Goal: Information Seeking & Learning: Learn about a topic

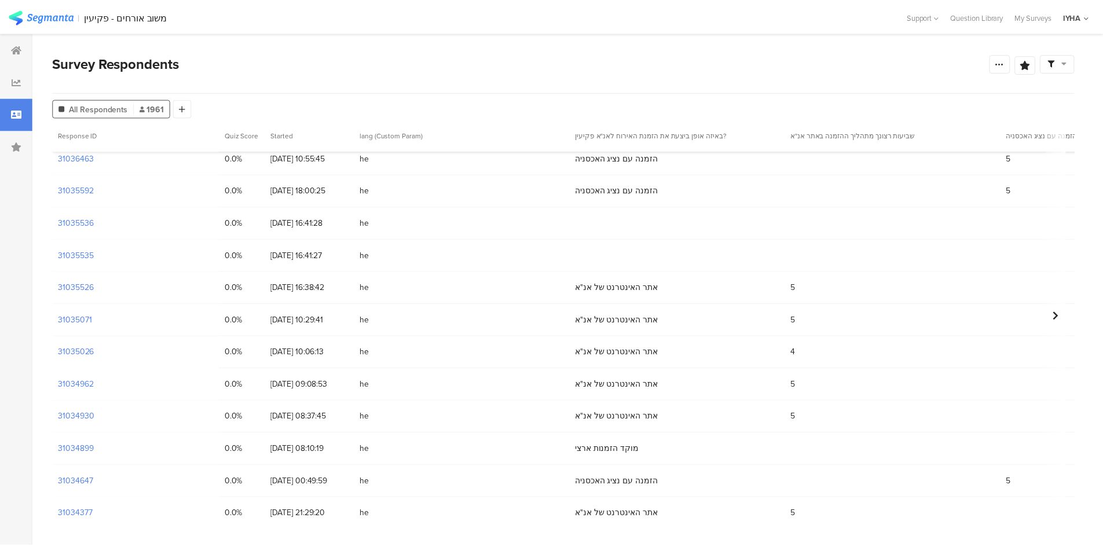
scroll to position [2664, 0]
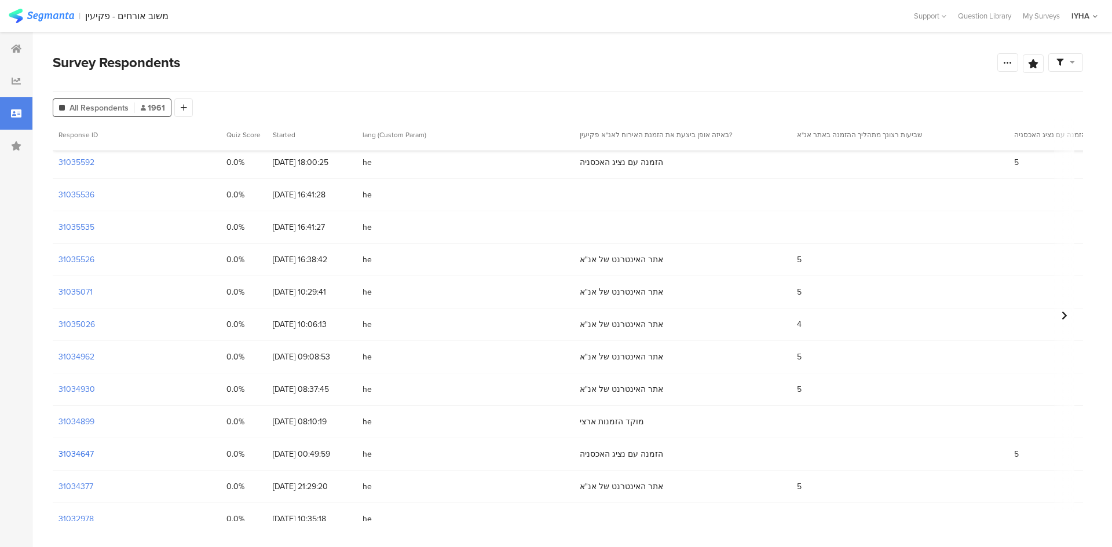
click at [83, 453] on section "31034647" at bounding box center [75, 454] width 35 height 12
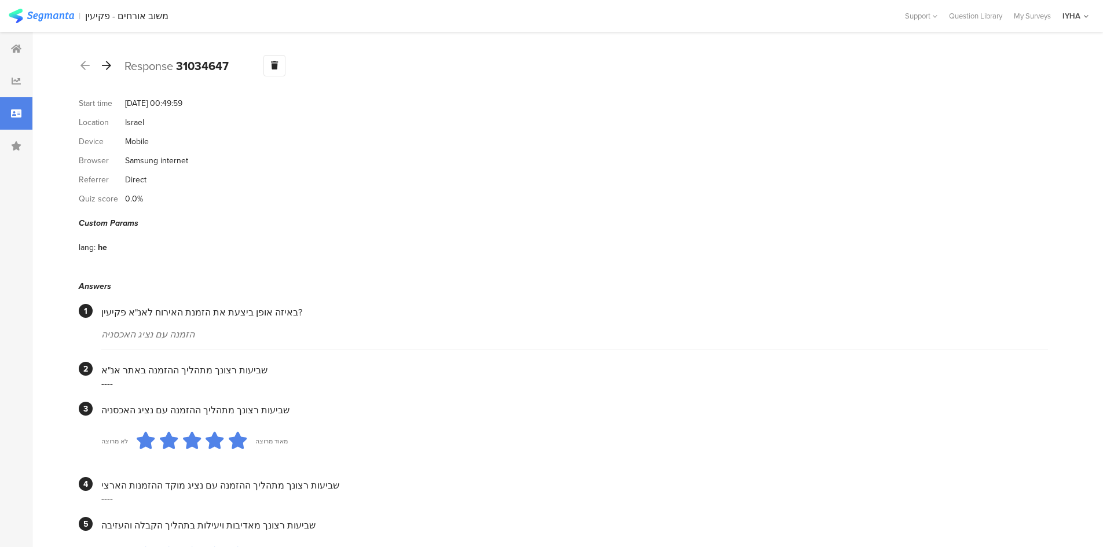
click at [108, 61] on icon at bounding box center [106, 65] width 9 height 10
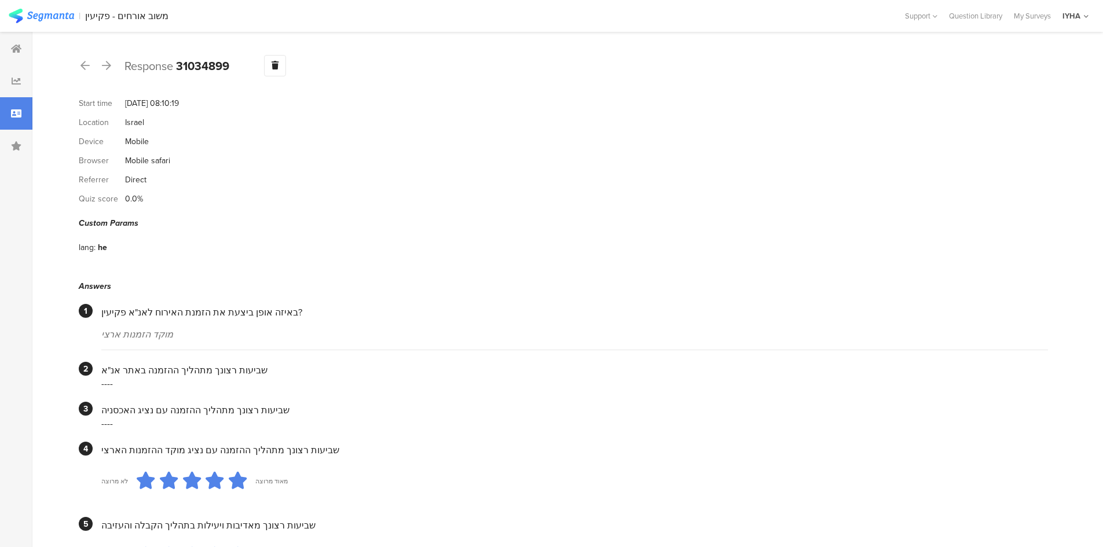
click at [106, 62] on icon at bounding box center [106, 65] width 9 height 10
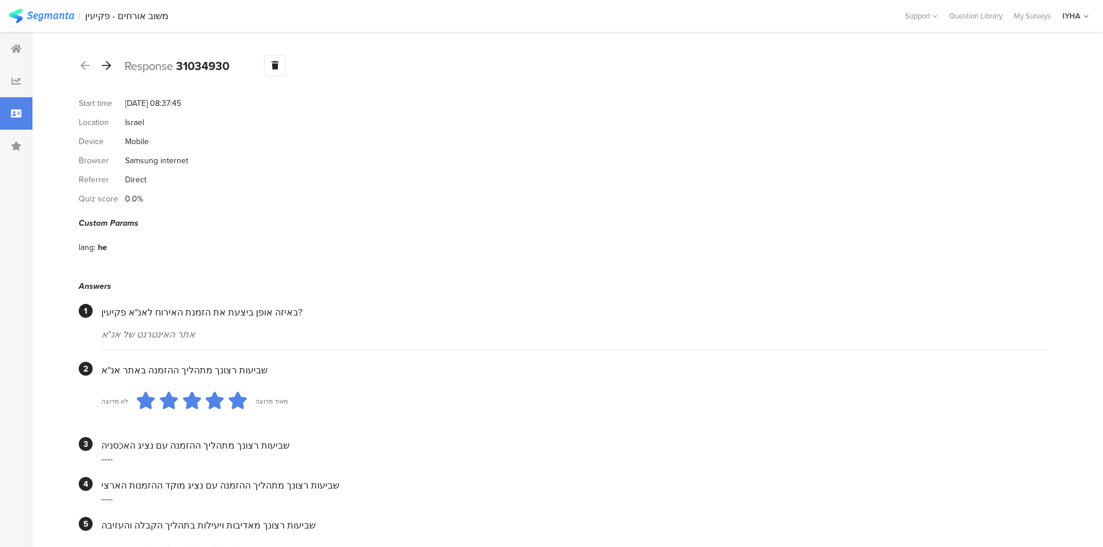
click at [108, 62] on icon at bounding box center [106, 65] width 9 height 10
click at [108, 65] on icon at bounding box center [106, 65] width 9 height 10
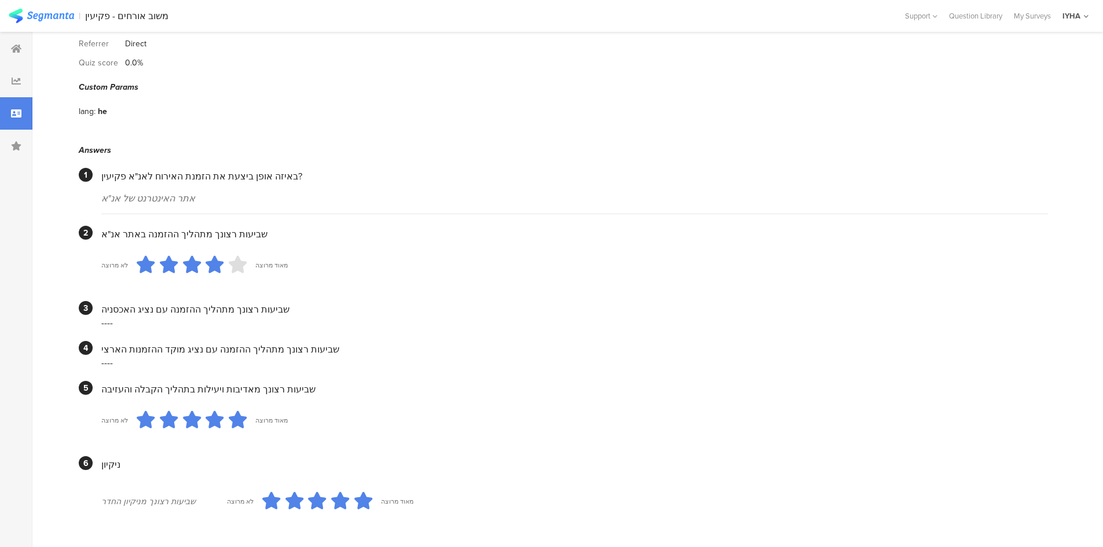
scroll to position [2, 0]
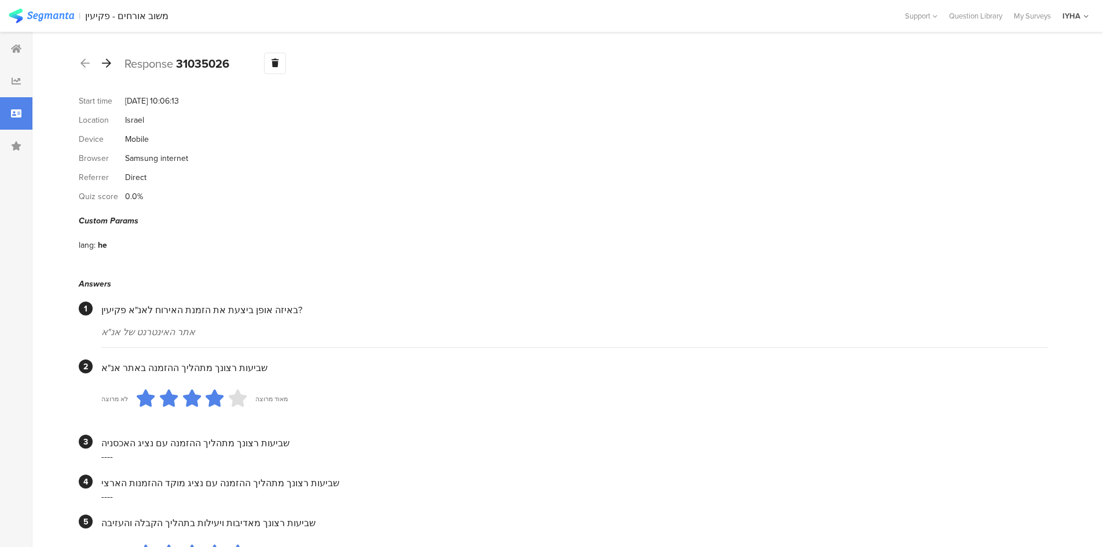
click at [107, 60] on icon at bounding box center [106, 63] width 9 height 10
click at [107, 64] on icon at bounding box center [106, 65] width 9 height 10
click at [106, 65] on icon at bounding box center [106, 65] width 9 height 10
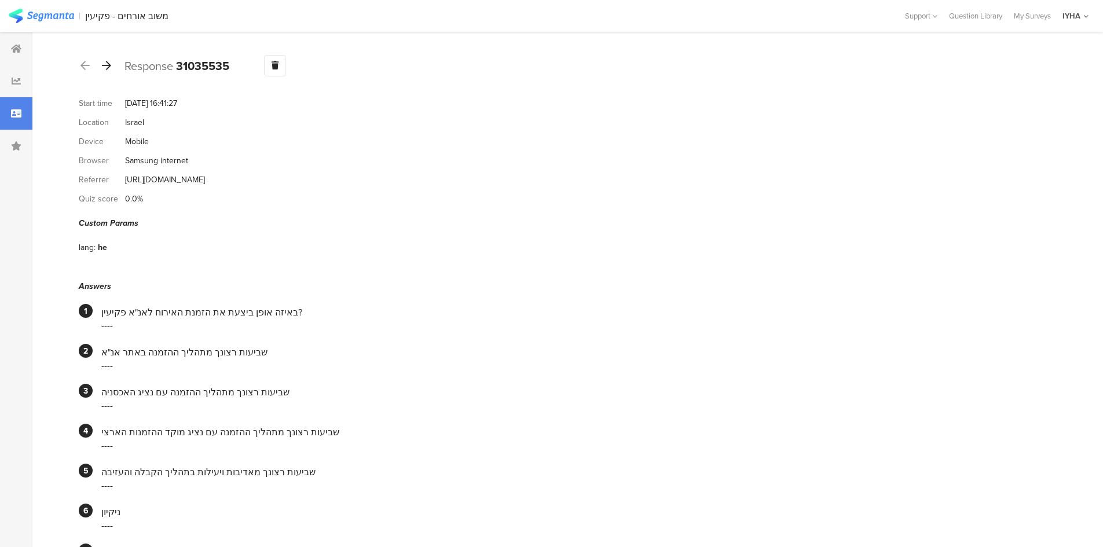
click at [105, 68] on icon at bounding box center [106, 65] width 9 height 10
click at [109, 66] on icon at bounding box center [106, 65] width 9 height 10
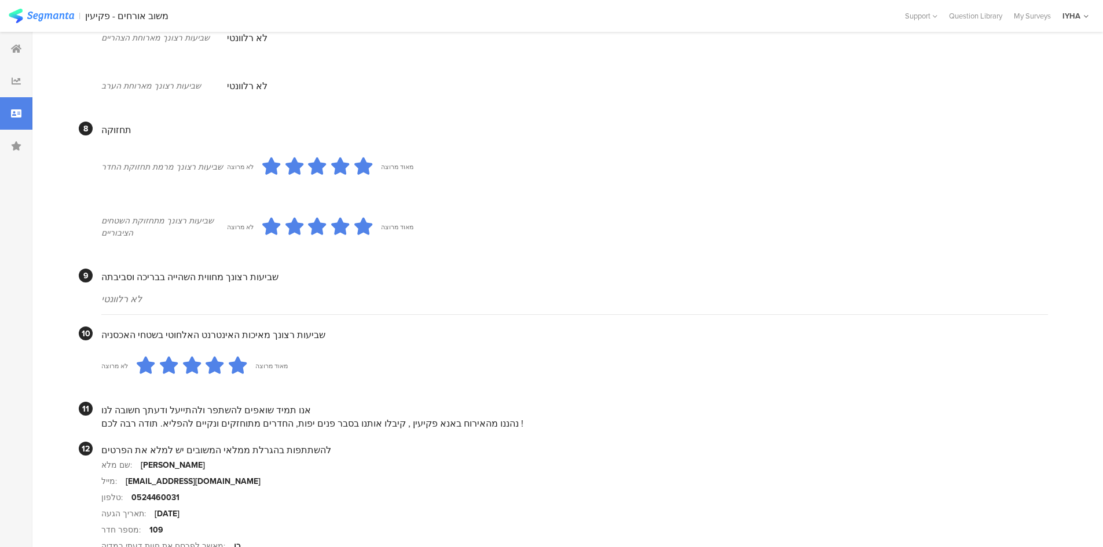
scroll to position [869, 0]
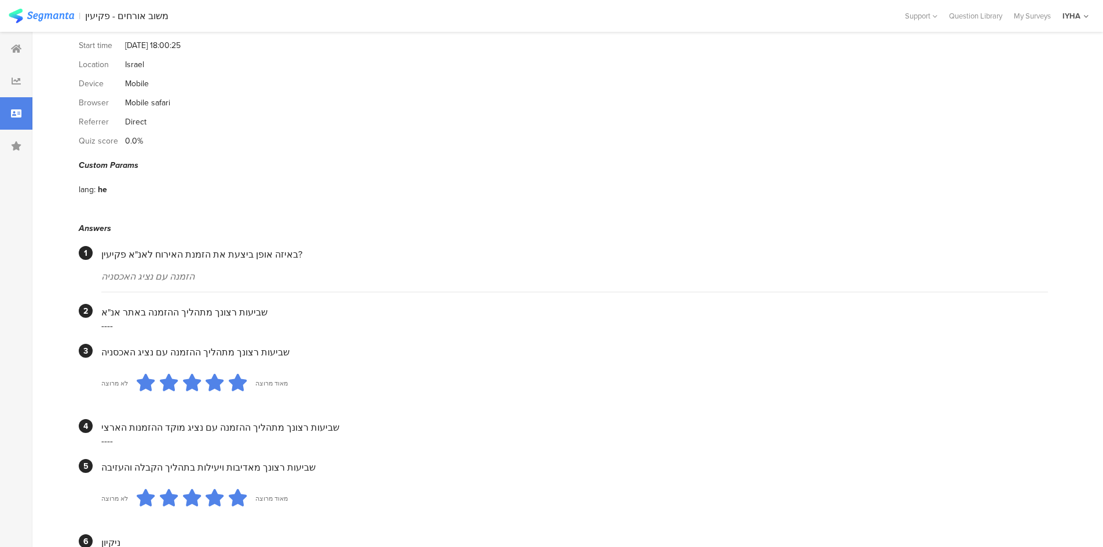
drag, startPoint x: 314, startPoint y: 351, endPoint x: 309, endPoint y: 312, distance: 39.6
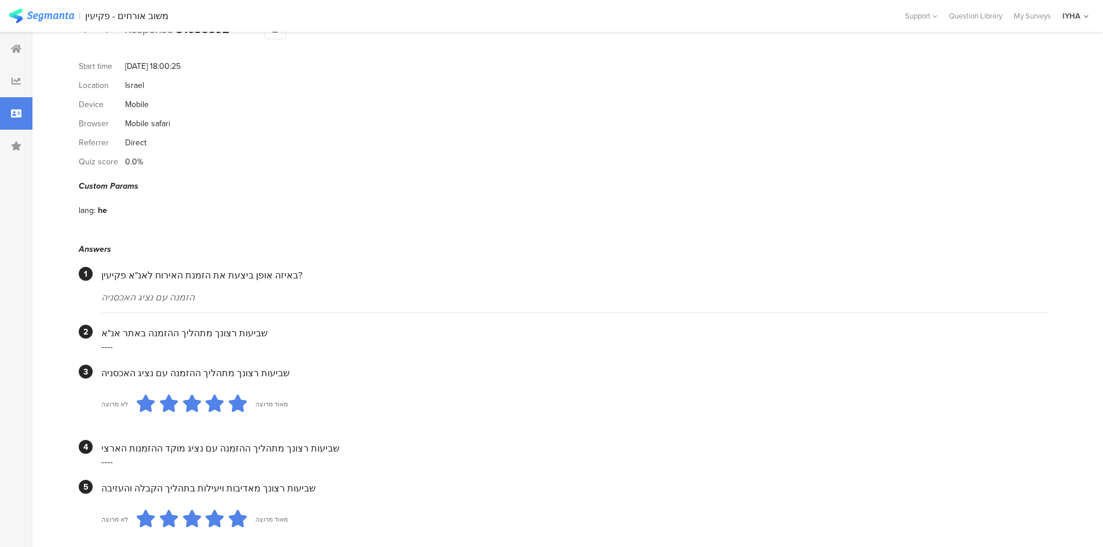
scroll to position [0, 0]
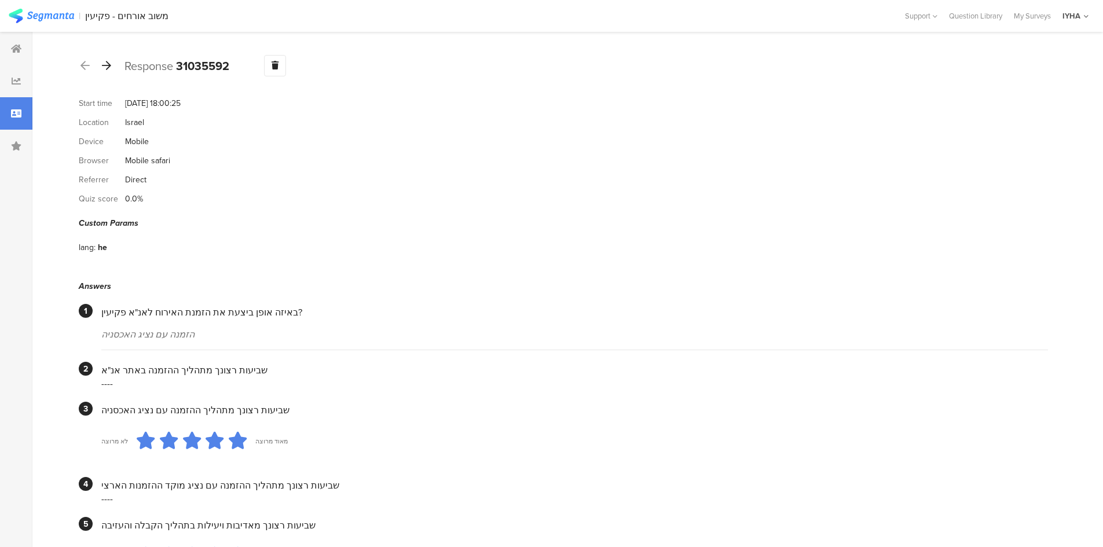
click at [109, 62] on icon at bounding box center [106, 65] width 9 height 10
click at [107, 66] on icon at bounding box center [106, 65] width 9 height 10
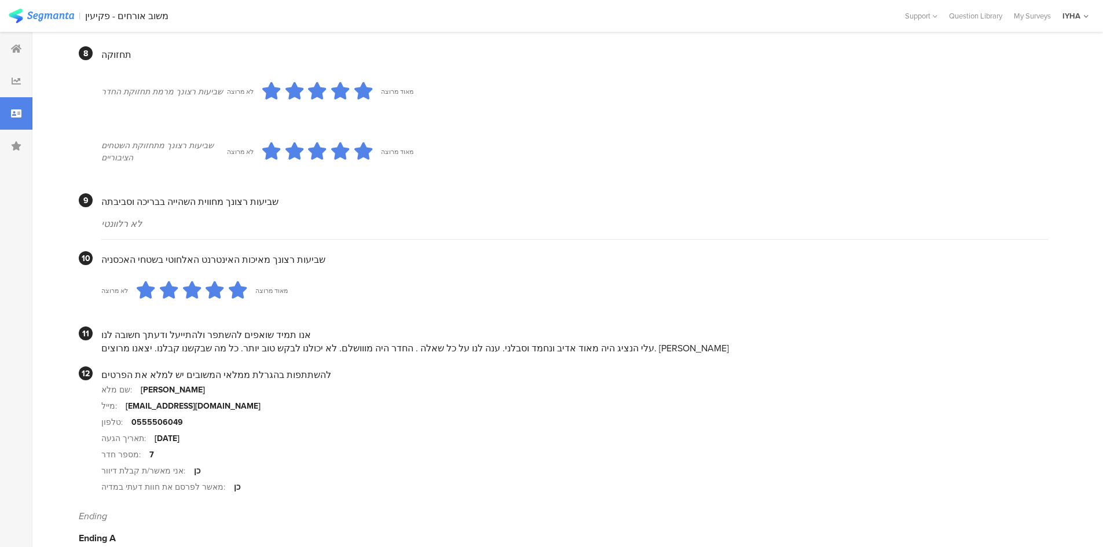
scroll to position [984, 0]
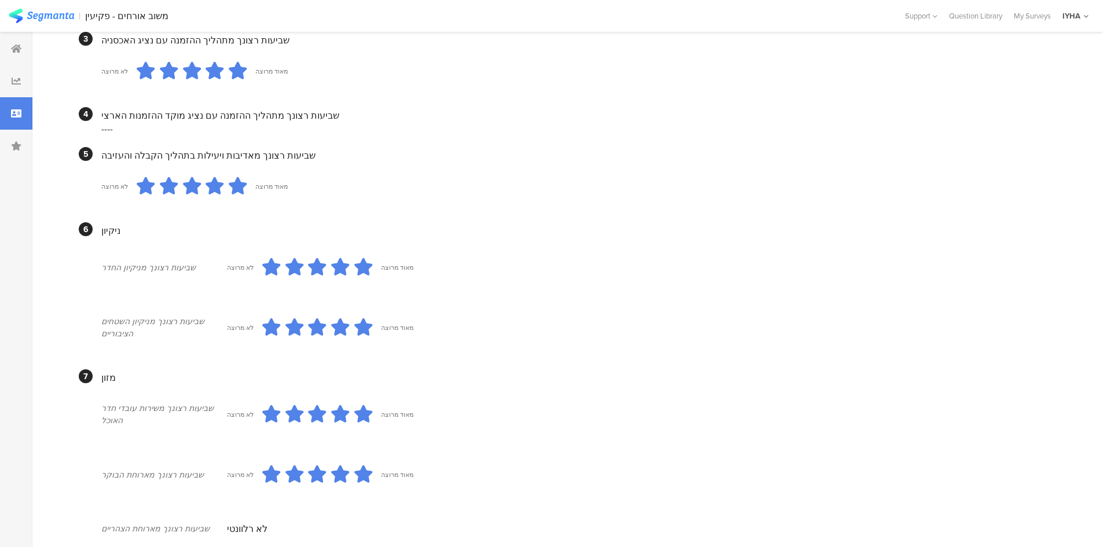
drag, startPoint x: 86, startPoint y: 207, endPoint x: 116, endPoint y: 92, distance: 118.7
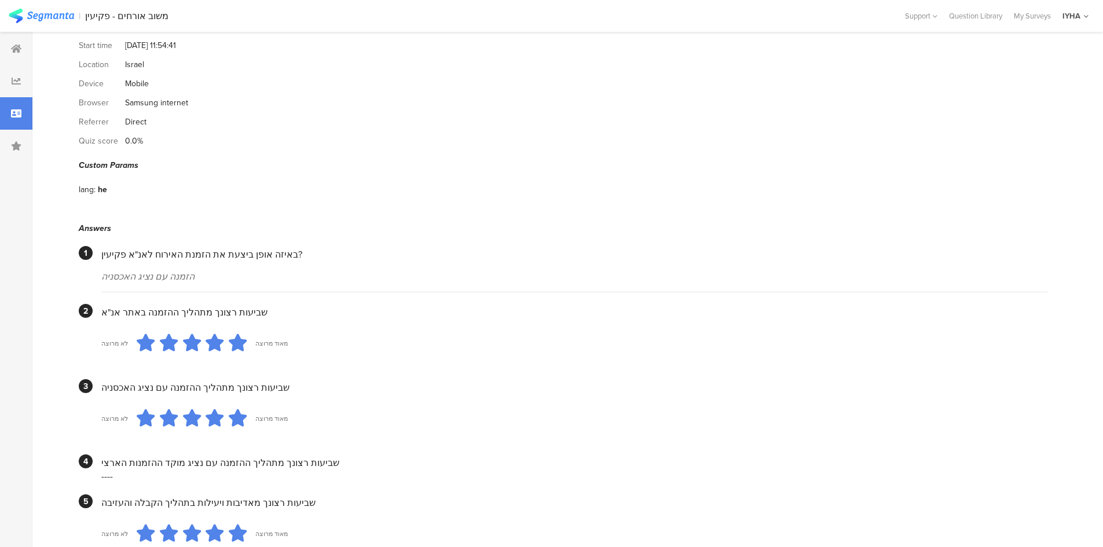
scroll to position [0, 0]
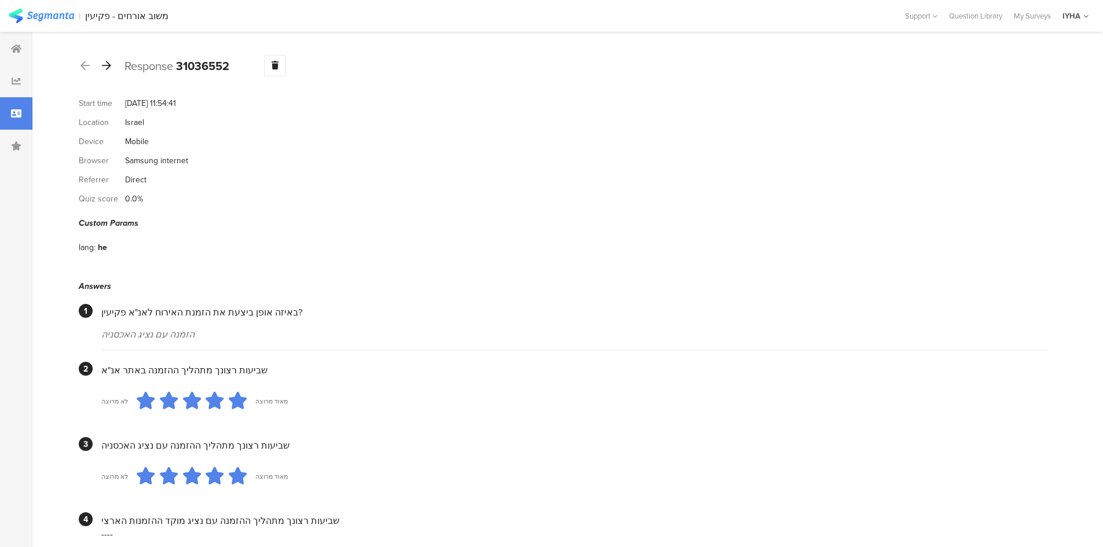
click at [107, 67] on icon at bounding box center [106, 65] width 9 height 10
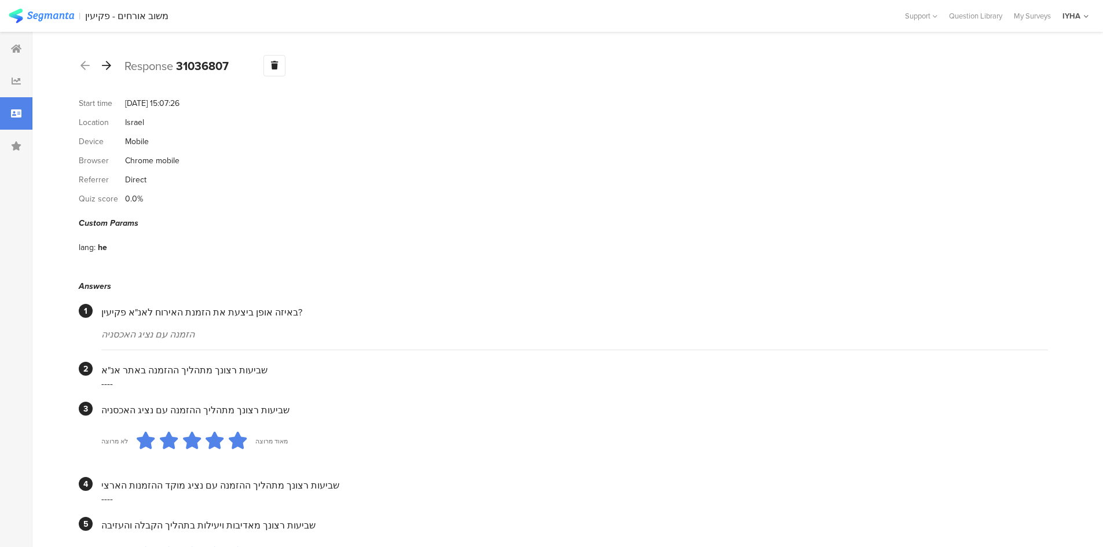
click at [108, 63] on icon at bounding box center [106, 65] width 9 height 10
click at [111, 62] on icon at bounding box center [106, 65] width 9 height 10
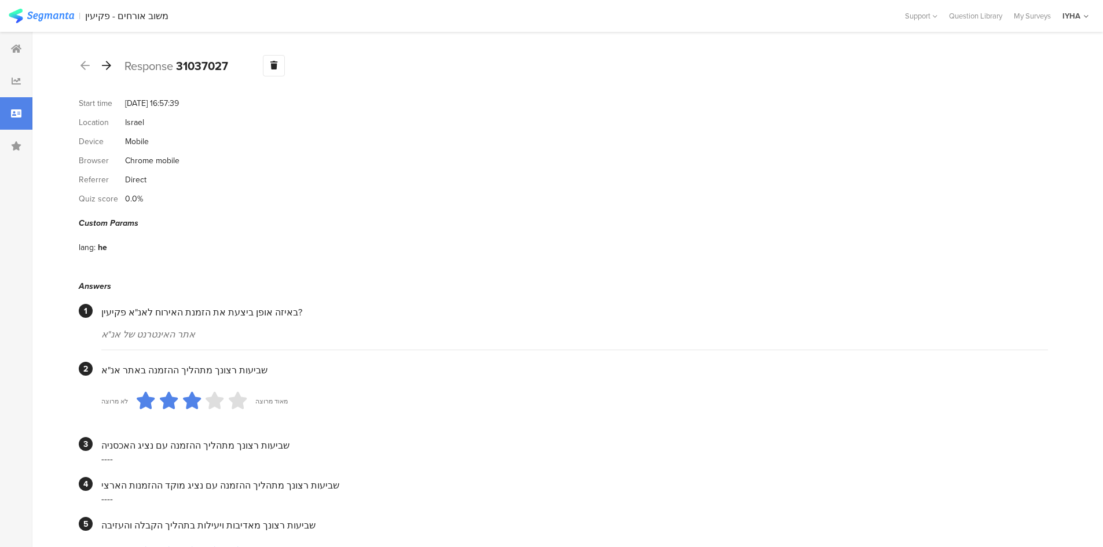
click at [109, 63] on icon at bounding box center [106, 65] width 9 height 10
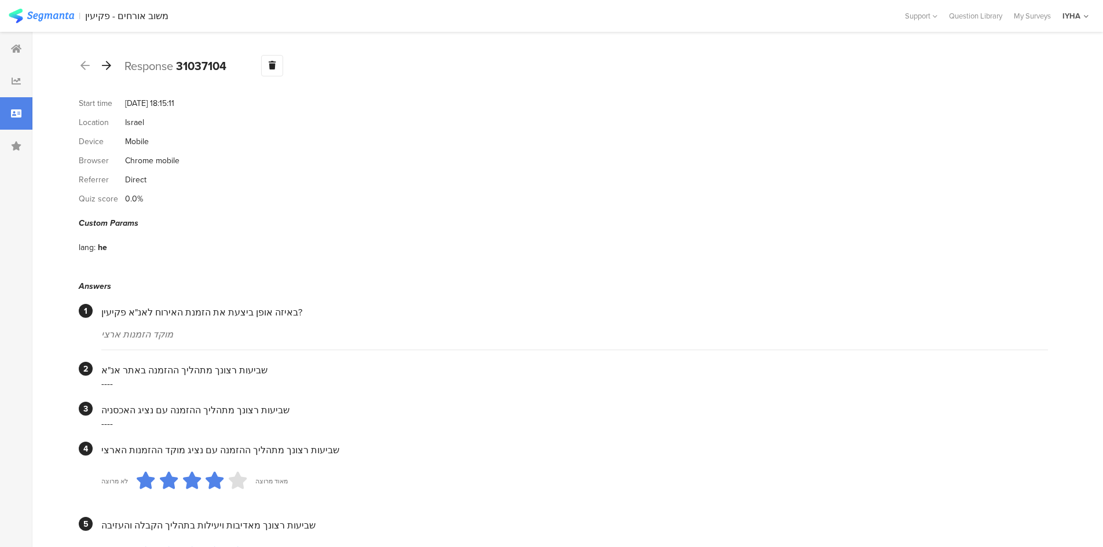
drag, startPoint x: 208, startPoint y: 144, endPoint x: 108, endPoint y: 68, distance: 124.8
click at [109, 68] on icon at bounding box center [106, 65] width 9 height 10
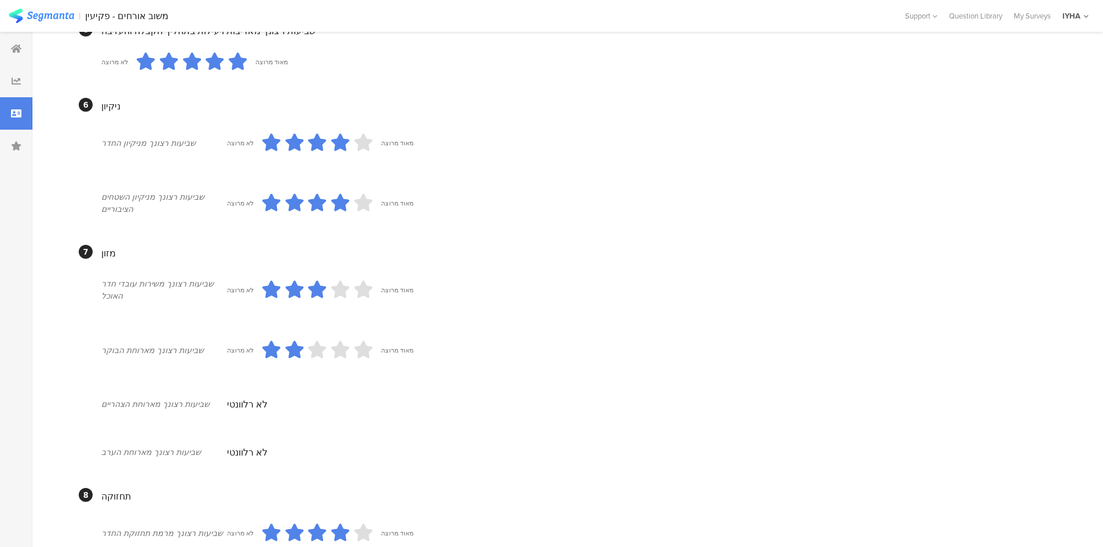
scroll to position [462, 0]
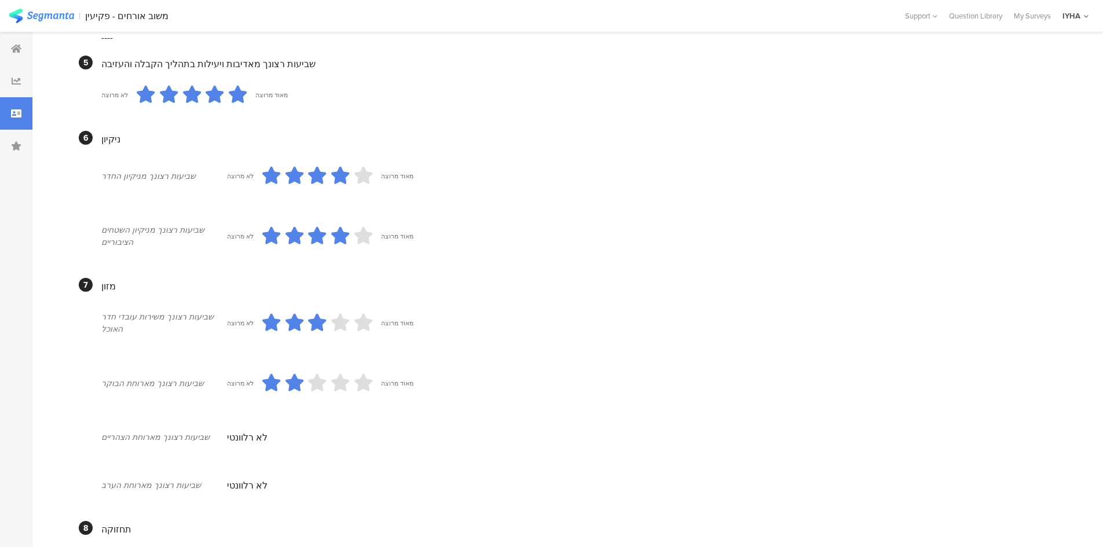
drag, startPoint x: 127, startPoint y: 103, endPoint x: 109, endPoint y: 64, distance: 43.0
click at [109, 65] on div "שביעות רצונך מאדיבות ויעילות בתהליך הקבלה והעזיבה" at bounding box center [574, 63] width 947 height 13
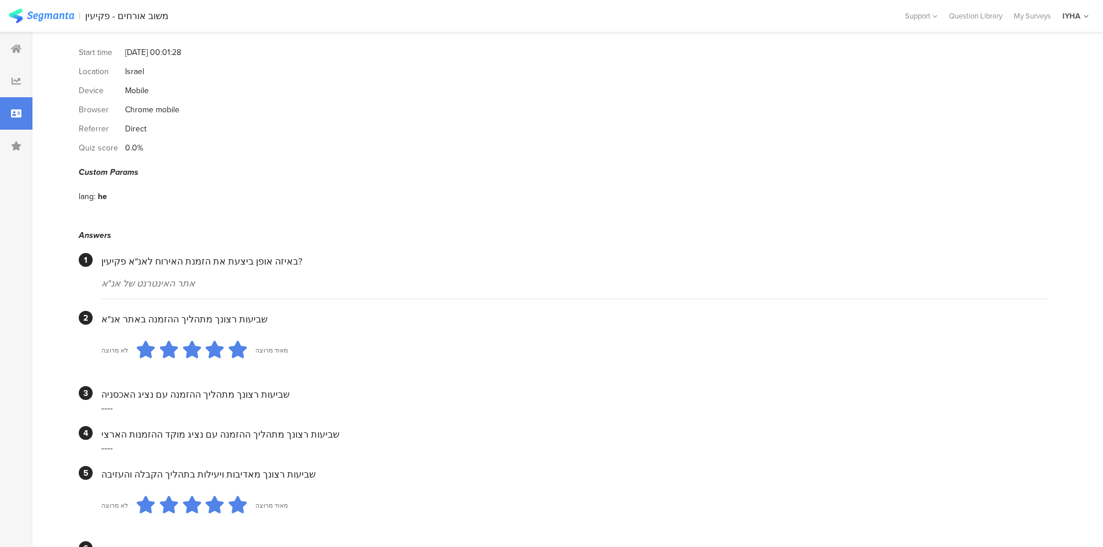
scroll to position [0, 0]
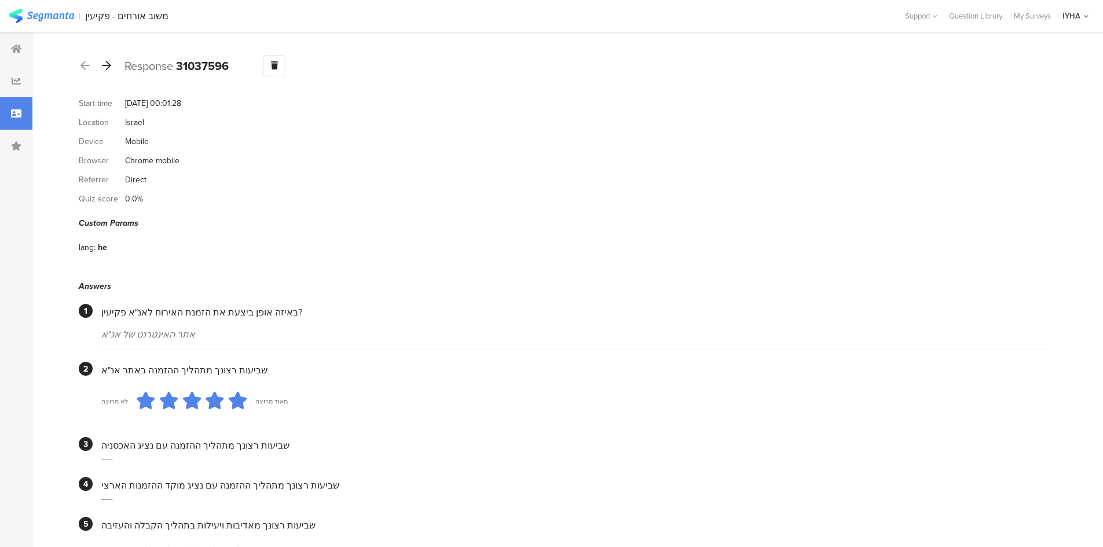
click at [107, 64] on icon at bounding box center [106, 65] width 9 height 10
click at [107, 68] on icon at bounding box center [106, 65] width 9 height 10
click at [108, 64] on icon at bounding box center [106, 65] width 9 height 10
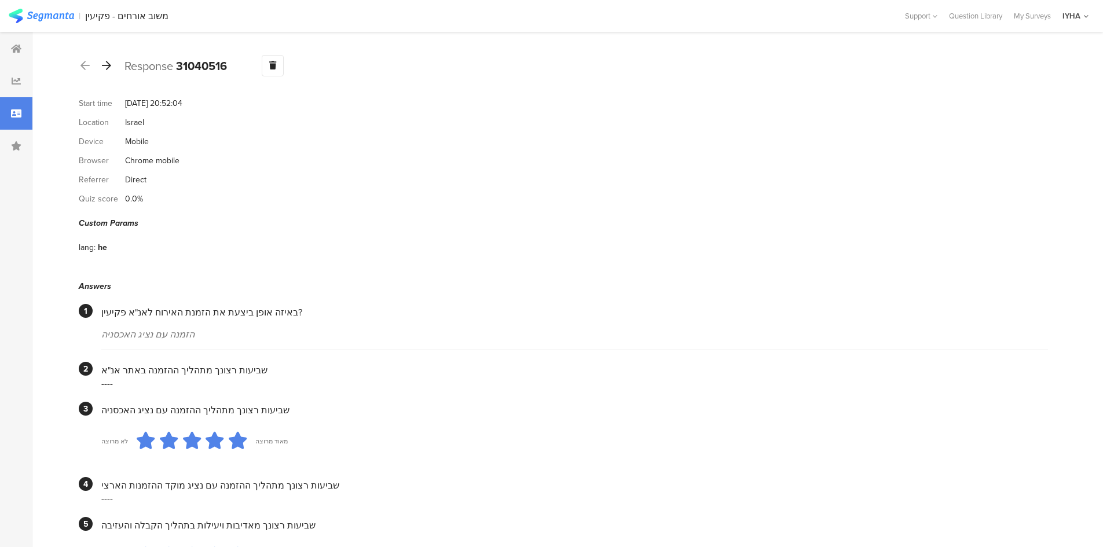
click at [106, 64] on icon at bounding box center [106, 65] width 9 height 10
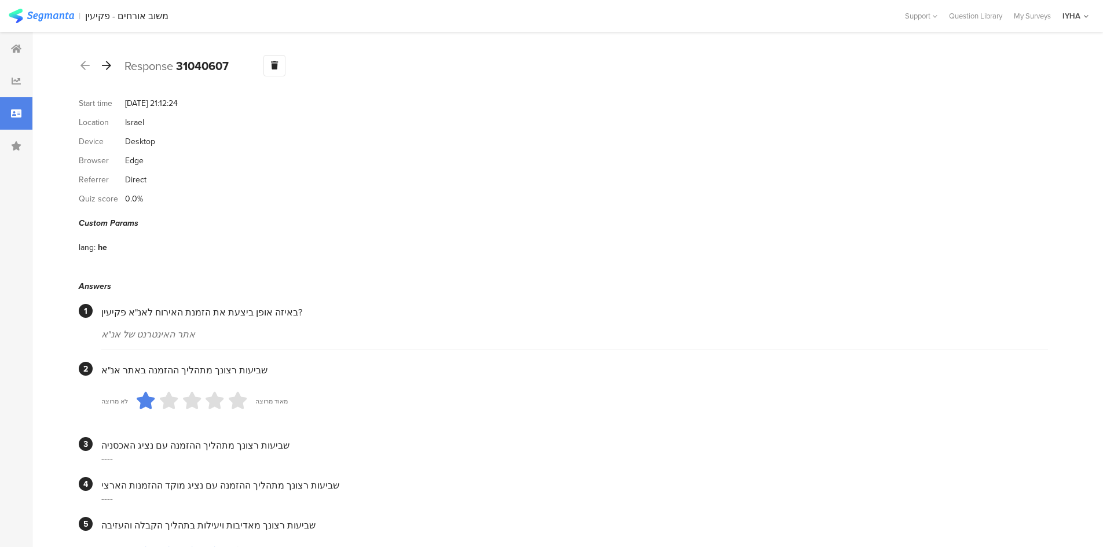
click at [109, 62] on icon at bounding box center [106, 65] width 9 height 10
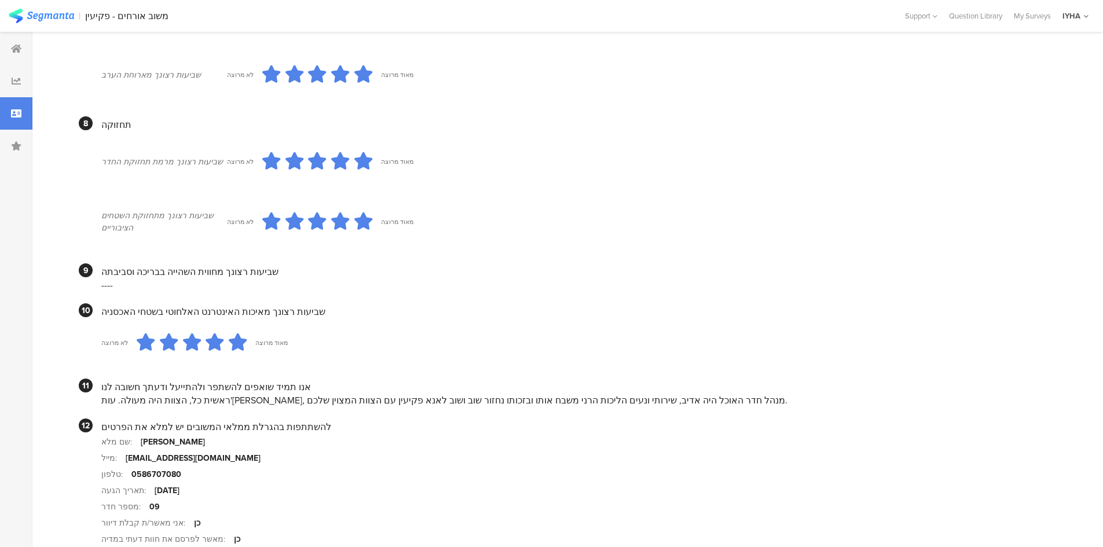
scroll to position [848, 0]
